Goal: Task Accomplishment & Management: Manage account settings

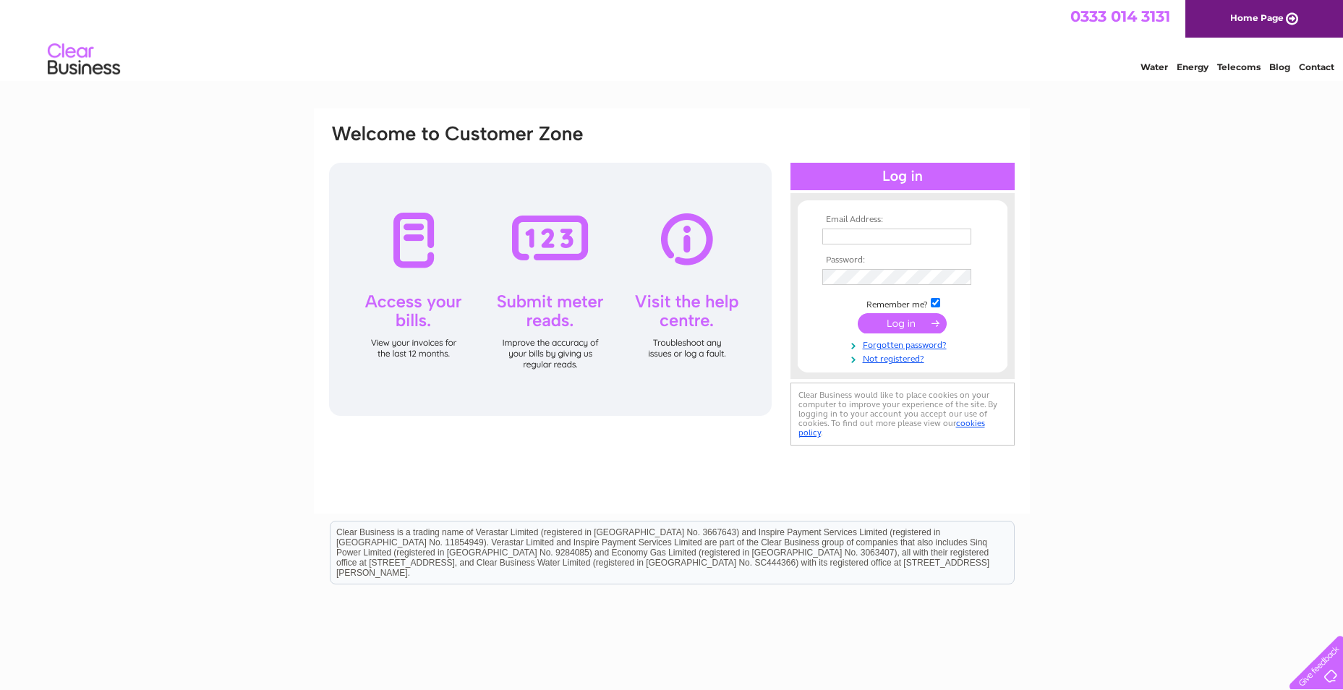
type input "[EMAIL_ADDRESS][DOMAIN_NAME]"
click at [915, 325] on input "submit" at bounding box center [902, 323] width 89 height 20
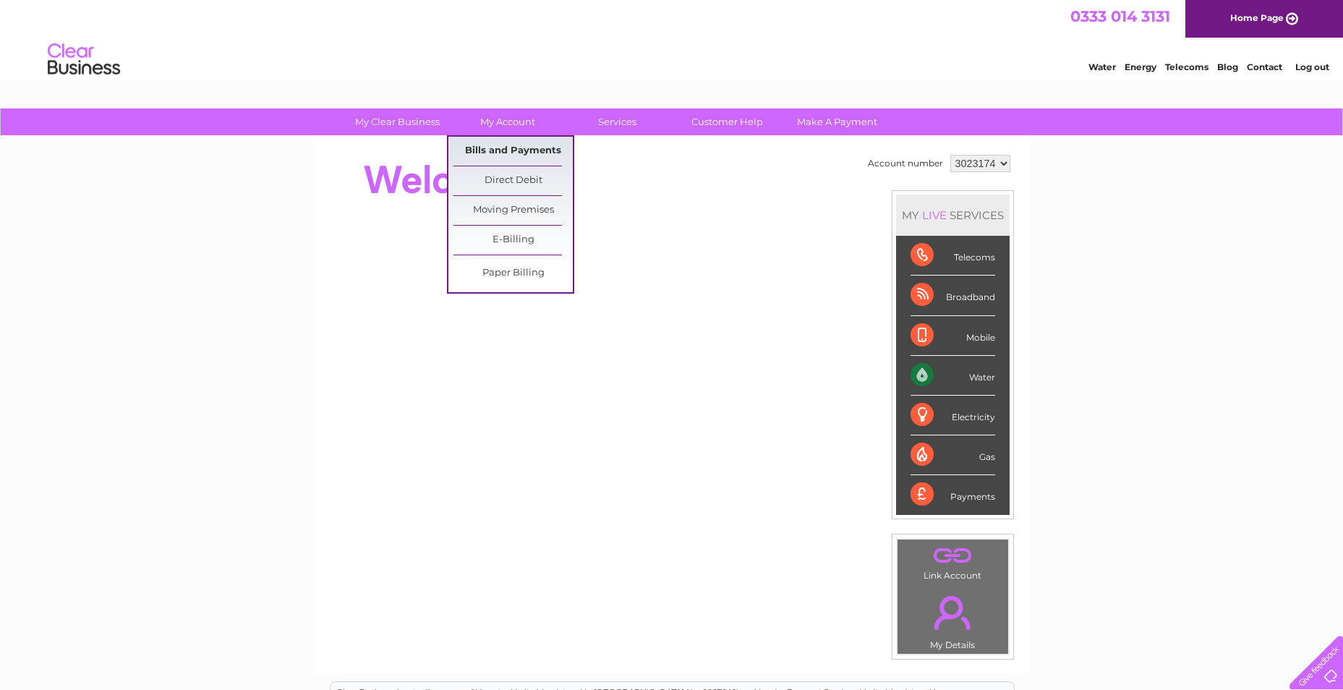
click at [513, 150] on link "Bills and Payments" at bounding box center [512, 151] width 119 height 29
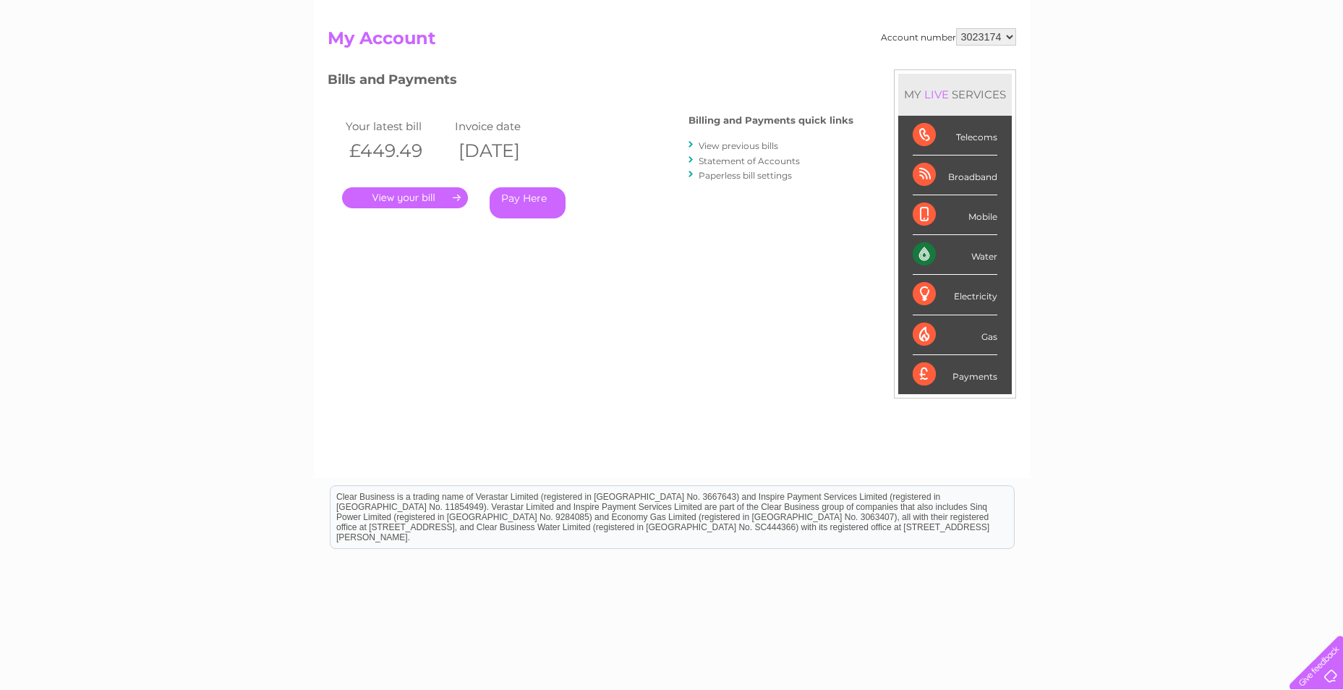
scroll to position [184, 0]
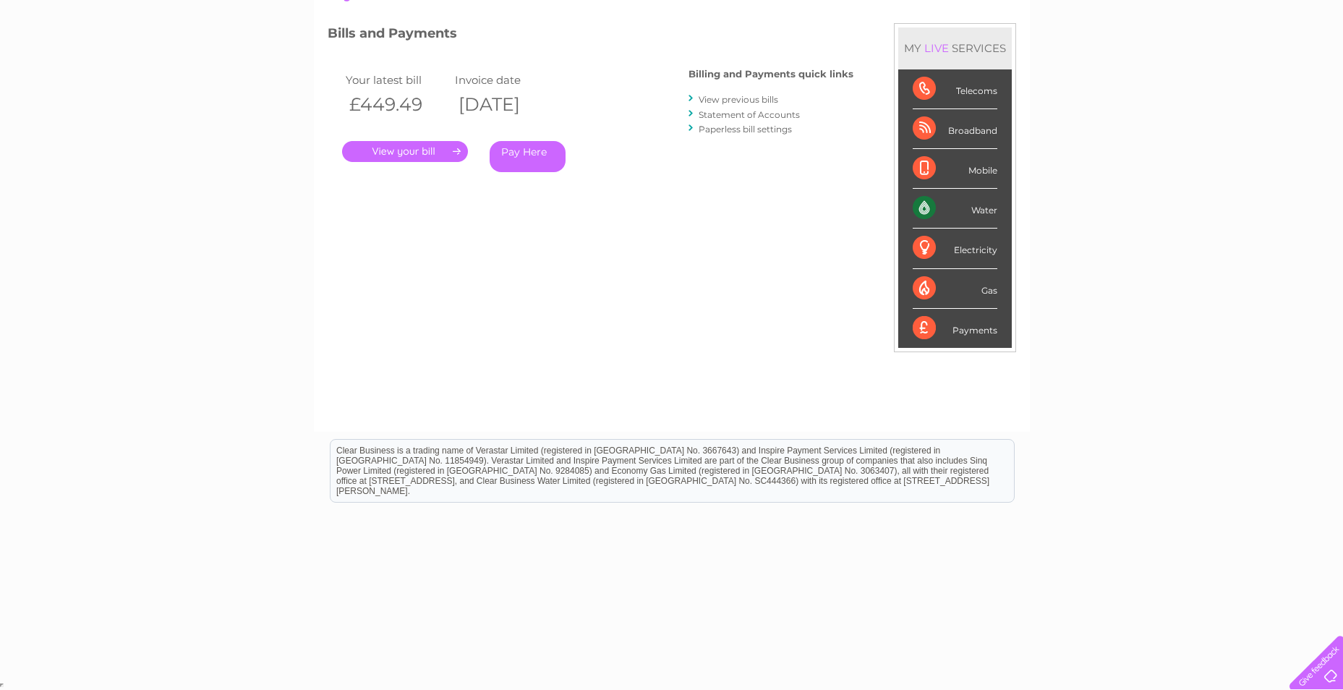
click at [414, 153] on link "." at bounding box center [405, 151] width 126 height 21
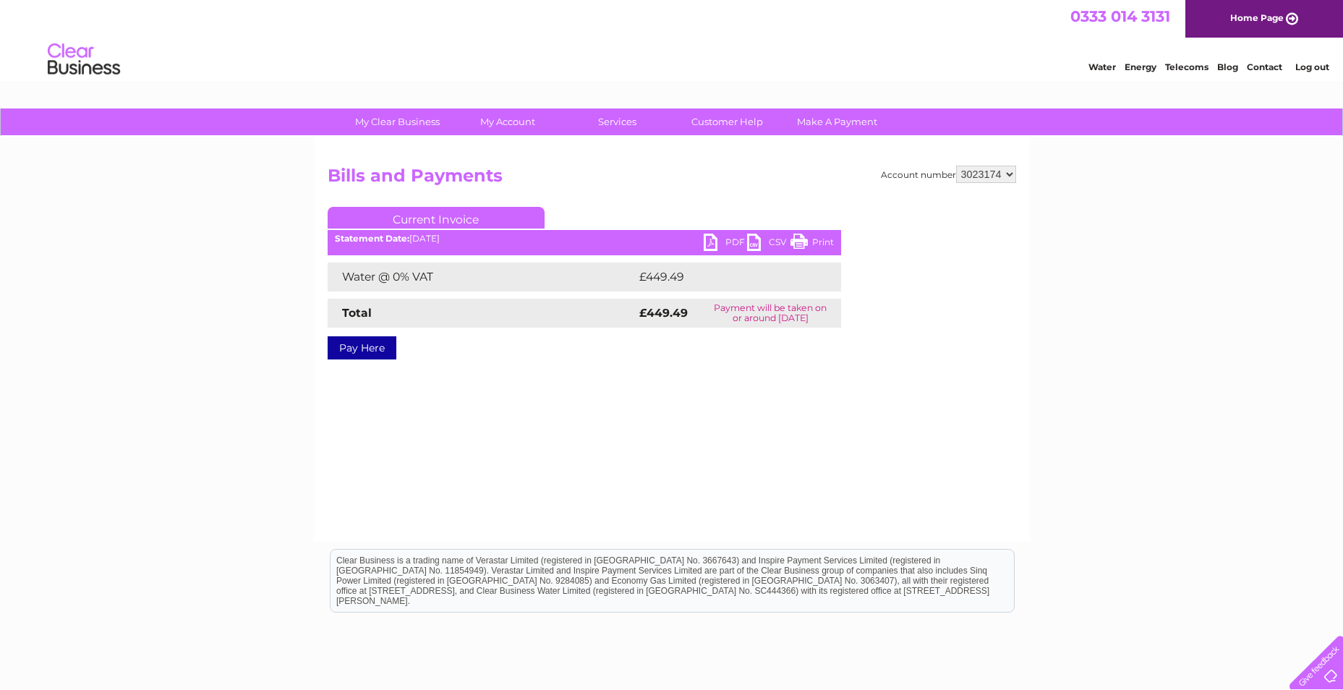
click at [712, 243] on link "PDF" at bounding box center [725, 244] width 43 height 21
